Goal: Find specific page/section: Find specific page/section

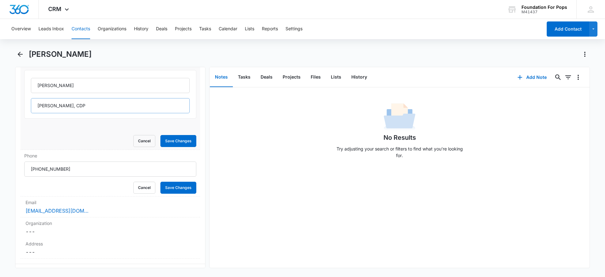
scroll to position [142, 0]
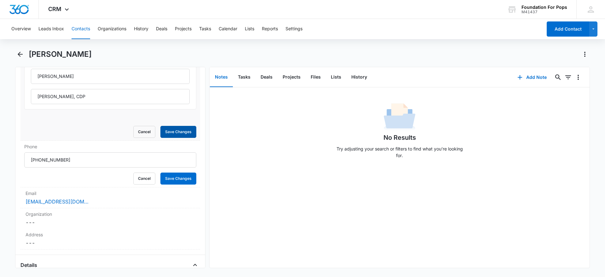
click at [165, 130] on button "Save Changes" at bounding box center [178, 132] width 36 height 12
click at [167, 177] on button "Save Changes" at bounding box center [178, 178] width 36 height 12
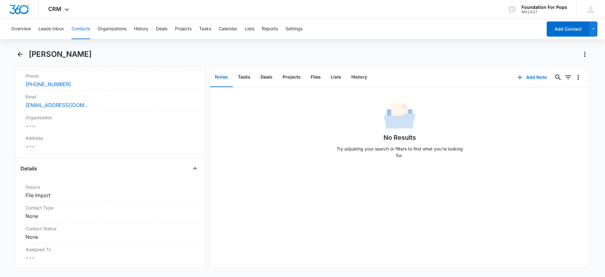
scroll to position [134, 0]
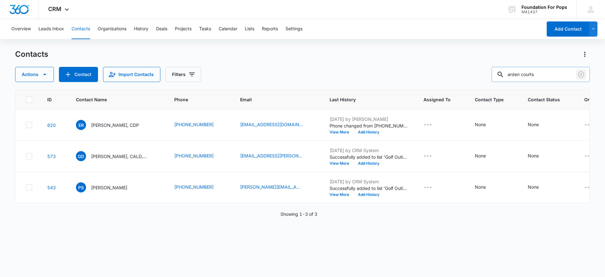
drag, startPoint x: 580, startPoint y: 72, endPoint x: 560, endPoint y: 72, distance: 19.8
click at [579, 73] on icon "Clear" at bounding box center [581, 75] width 8 height 8
click at [582, 71] on div at bounding box center [581, 74] width 10 height 15
click at [561, 72] on input "text" at bounding box center [540, 74] width 98 height 15
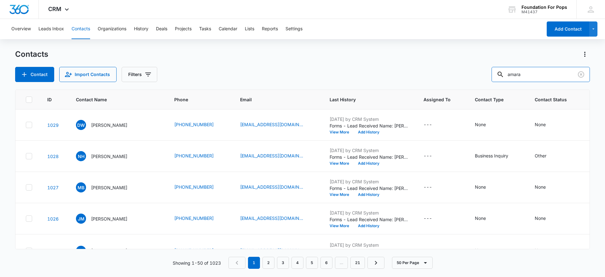
type input "amara"
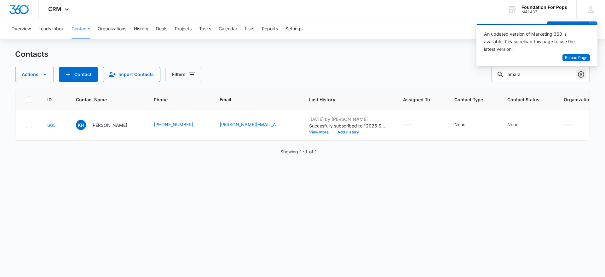
drag, startPoint x: 580, startPoint y: 71, endPoint x: 576, endPoint y: 73, distance: 4.5
click at [578, 72] on body "CRM Apps Reputation Websites Forms CRM Email Social Content Ads Intelligence Fi…" at bounding box center [302, 138] width 605 height 277
drag, startPoint x: 416, startPoint y: 62, endPoint x: 471, endPoint y: 68, distance: 55.4
click at [417, 64] on div "Contacts Actions Contact Import Contacts Filters amara" at bounding box center [302, 65] width 574 height 33
click at [580, 75] on icon "Clear" at bounding box center [581, 75] width 8 height 8
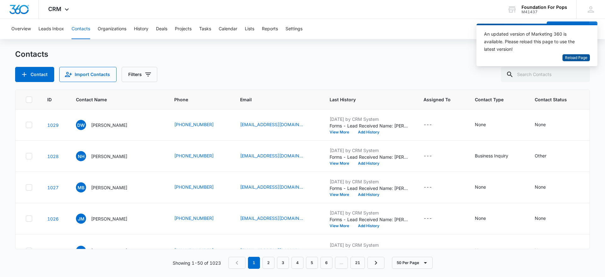
click at [574, 55] on span "Reload Page" at bounding box center [576, 58] width 22 height 6
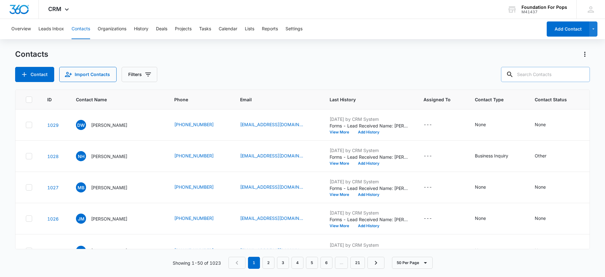
click at [532, 74] on input "text" at bounding box center [545, 74] width 89 height 15
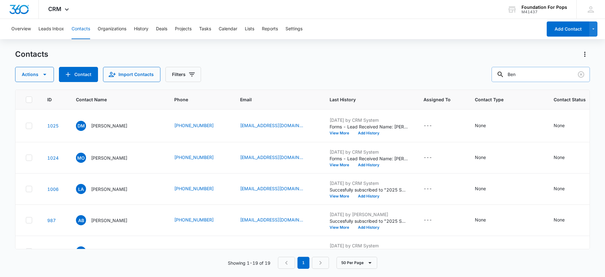
click at [551, 73] on input "Ben" at bounding box center [540, 74] width 98 height 15
click at [298, 78] on div "Actions Contact Import Contacts Filters Ben" at bounding box center [302, 74] width 574 height 15
click at [545, 71] on input "Ben" at bounding box center [540, 74] width 98 height 15
type input "B"
type input "marycrest"
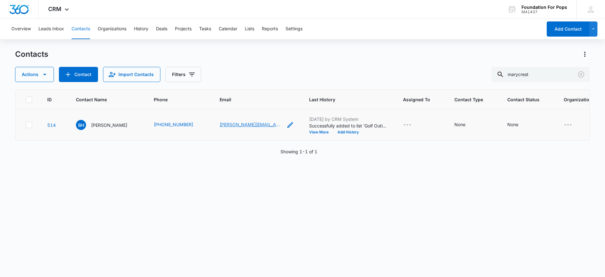
click at [256, 123] on link "[PERSON_NAME][EMAIL_ADDRESS][PERSON_NAME][DOMAIN_NAME]" at bounding box center [251, 124] width 63 height 7
